Goal: Find specific page/section: Find specific page/section

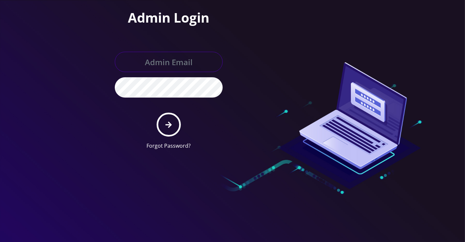
type input "[EMAIL_ADDRESS][DOMAIN_NAME]"
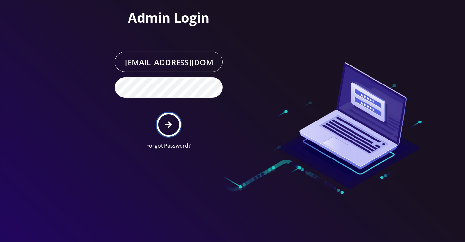
click at [169, 117] on button "submit" at bounding box center [169, 125] width 24 height 24
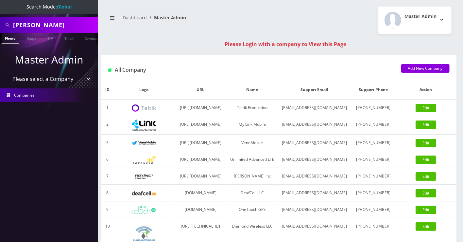
scroll to position [0, 3]
click at [61, 24] on input "[PERSON_NAME]" at bounding box center [54, 25] width 83 height 12
click at [61, 24] on input "Brian Gleason" at bounding box center [54, 25] width 83 height 12
type input "kab"
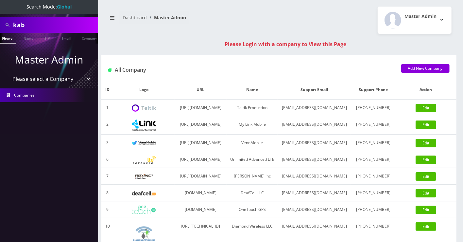
drag, startPoint x: 61, startPoint y: 128, endPoint x: 101, endPoint y: 66, distance: 72.9
click at [61, 128] on nav "Search Mode: Global kab Phone Name SIM Email Company Customer Master Admin Plea…" at bounding box center [49, 121] width 98 height 242
click at [88, 38] on ul "Phone Name SIM Email Company Customer" at bounding box center [49, 38] width 98 height 11
click at [72, 38] on link "Company" at bounding box center [72, 38] width 22 height 11
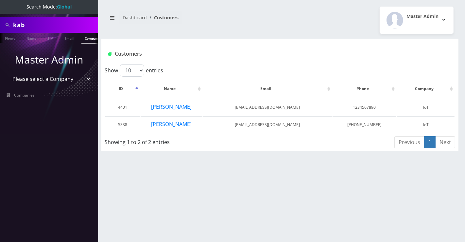
click at [62, 26] on input "kab" at bounding box center [54, 25] width 83 height 12
type input "trey"
click at [33, 38] on link "Name" at bounding box center [31, 38] width 16 height 11
